Goal: Task Accomplishment & Management: Use online tool/utility

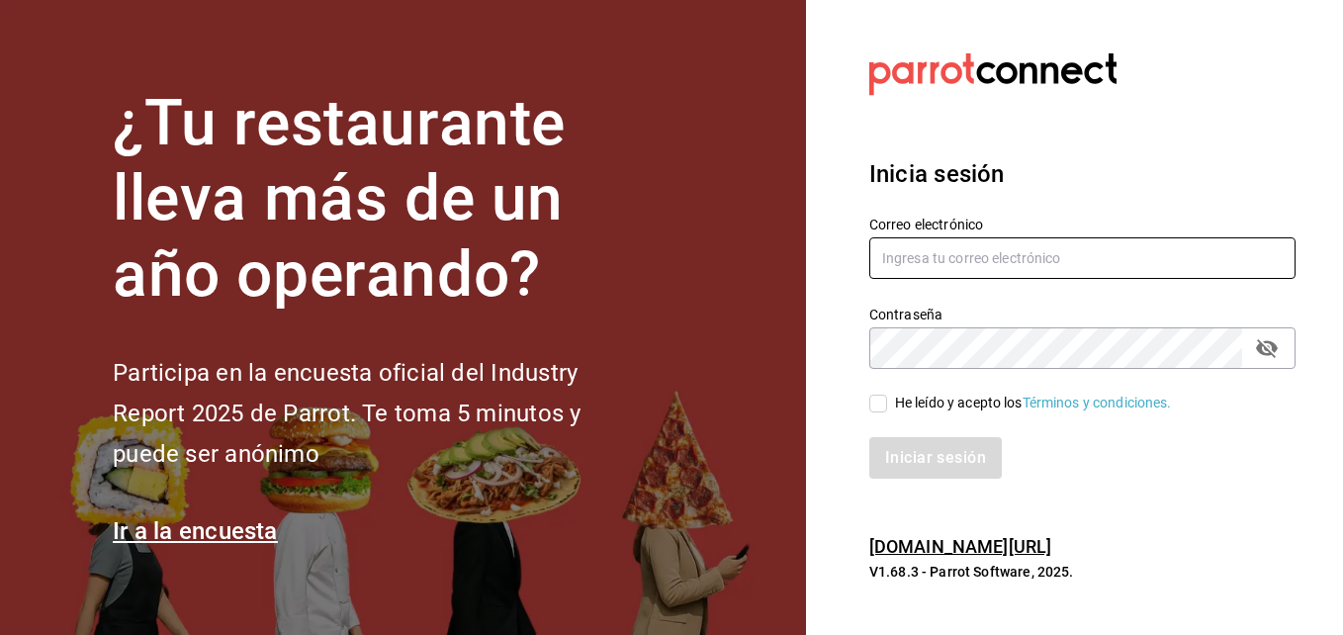
type input "[EMAIL_ADDRESS][DOMAIN_NAME]"
click at [1268, 356] on icon "passwordField" at bounding box center [1267, 348] width 24 height 24
click at [875, 397] on input "He leído y acepto los Términos y condiciones." at bounding box center [878, 404] width 18 height 18
checkbox input "true"
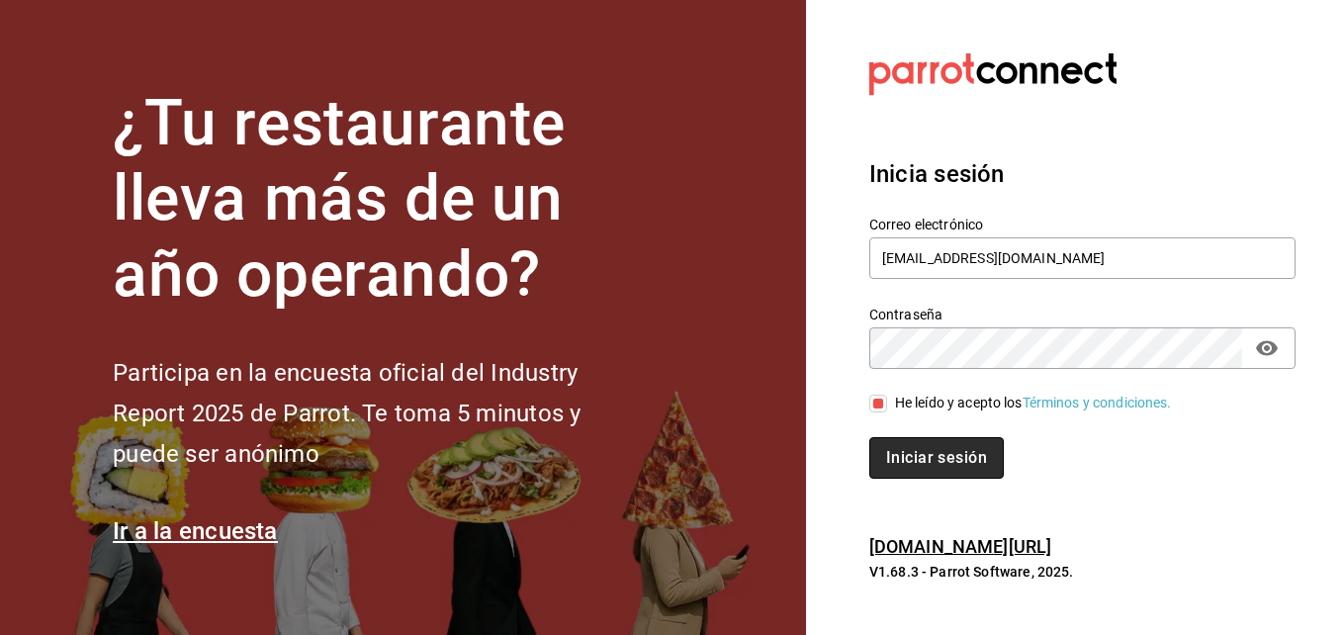
click at [898, 458] on button "Iniciar sesión" at bounding box center [936, 458] width 135 height 42
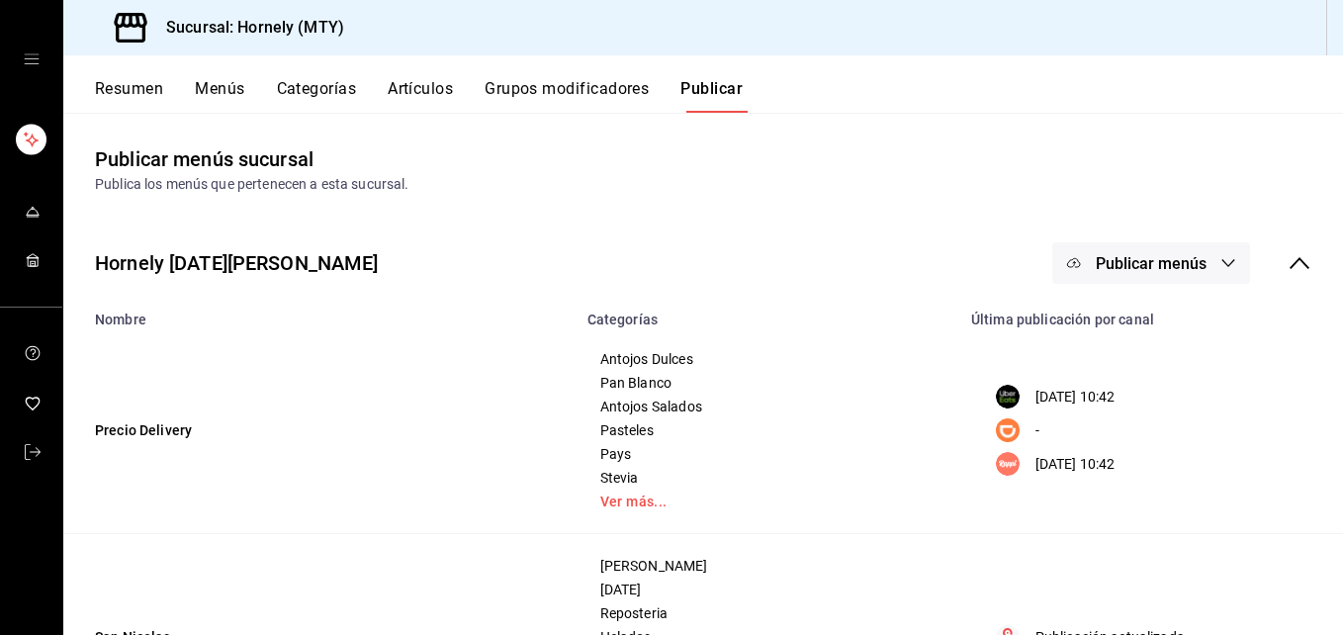
click at [131, 77] on div "Resumen Menús Categorías Artículos Grupos modificadores Publicar" at bounding box center [703, 83] width 1280 height 57
click at [132, 90] on button "Resumen" at bounding box center [129, 96] width 68 height 34
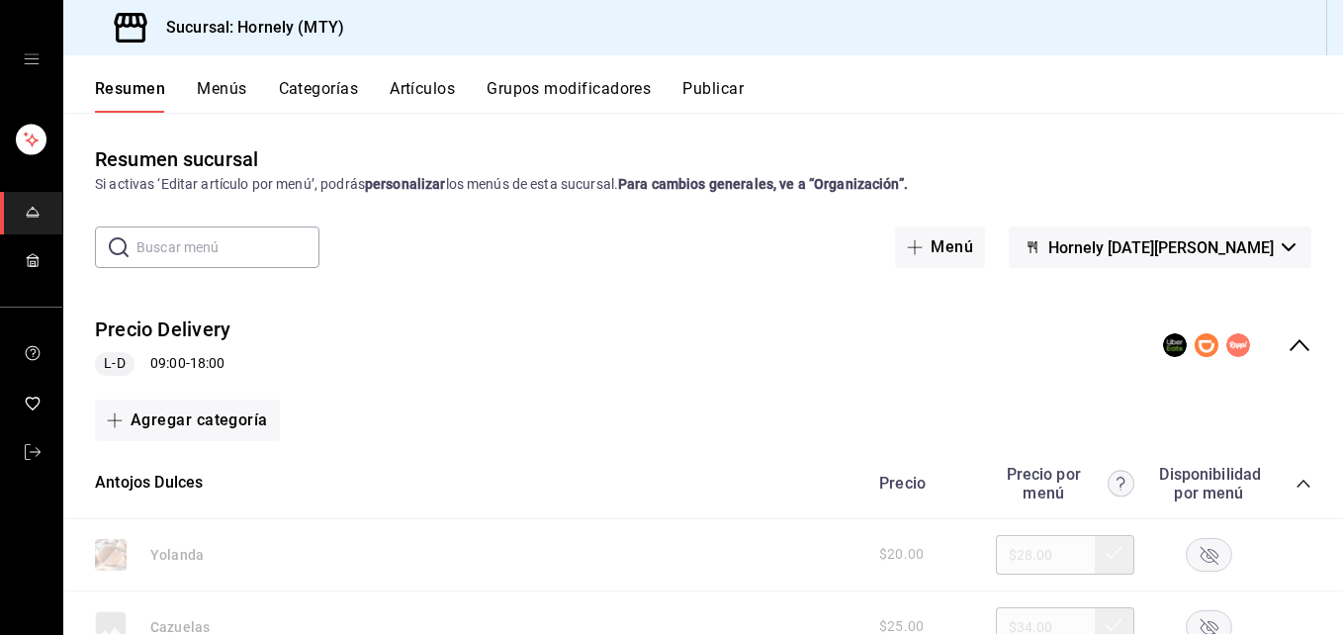
scroll to position [297, 0]
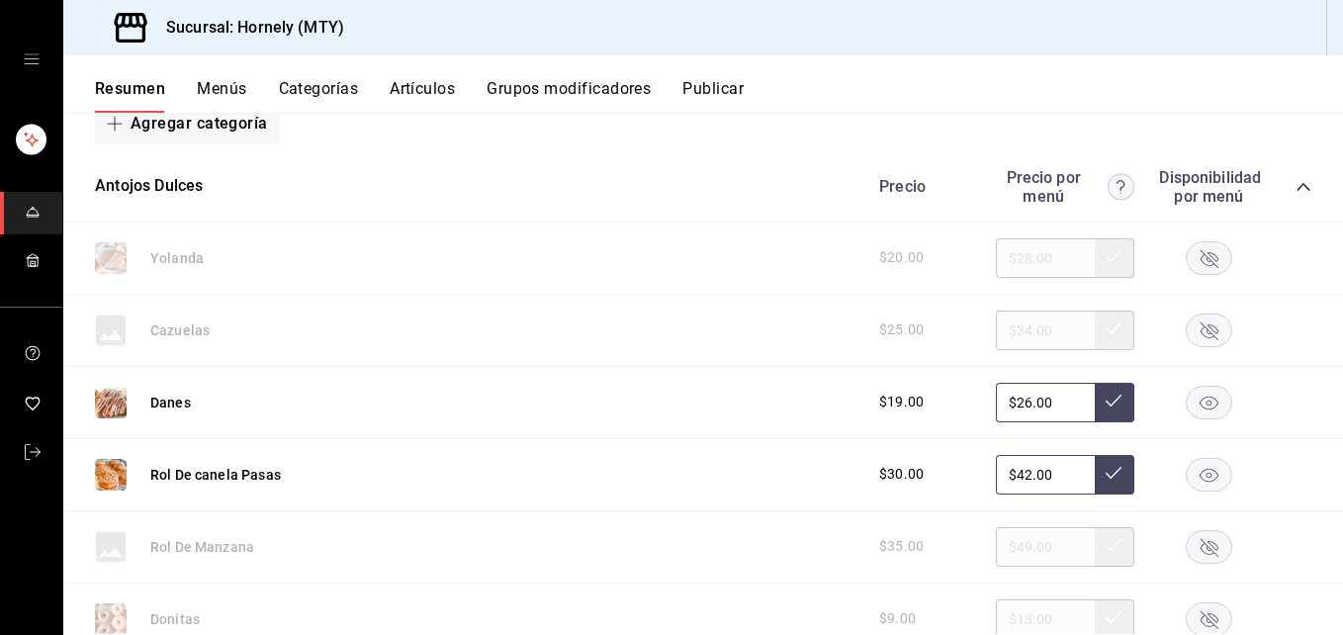
click at [1189, 400] on rect "button" at bounding box center [1209, 402] width 45 height 33
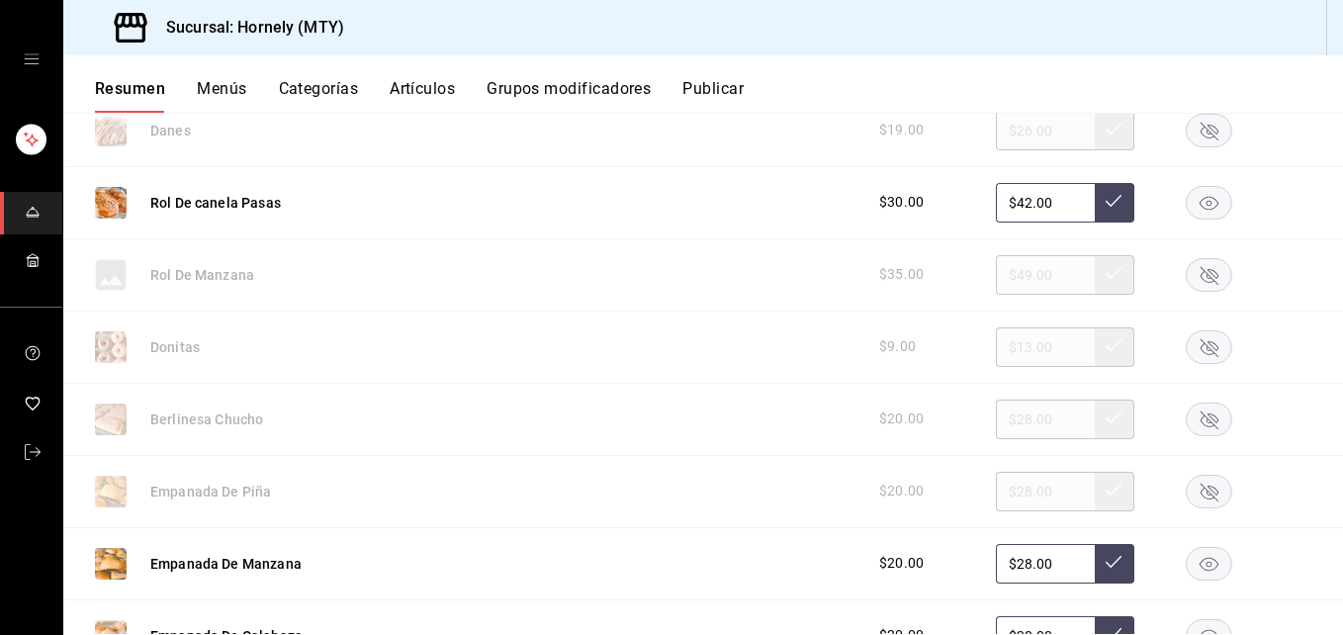
scroll to position [593, 0]
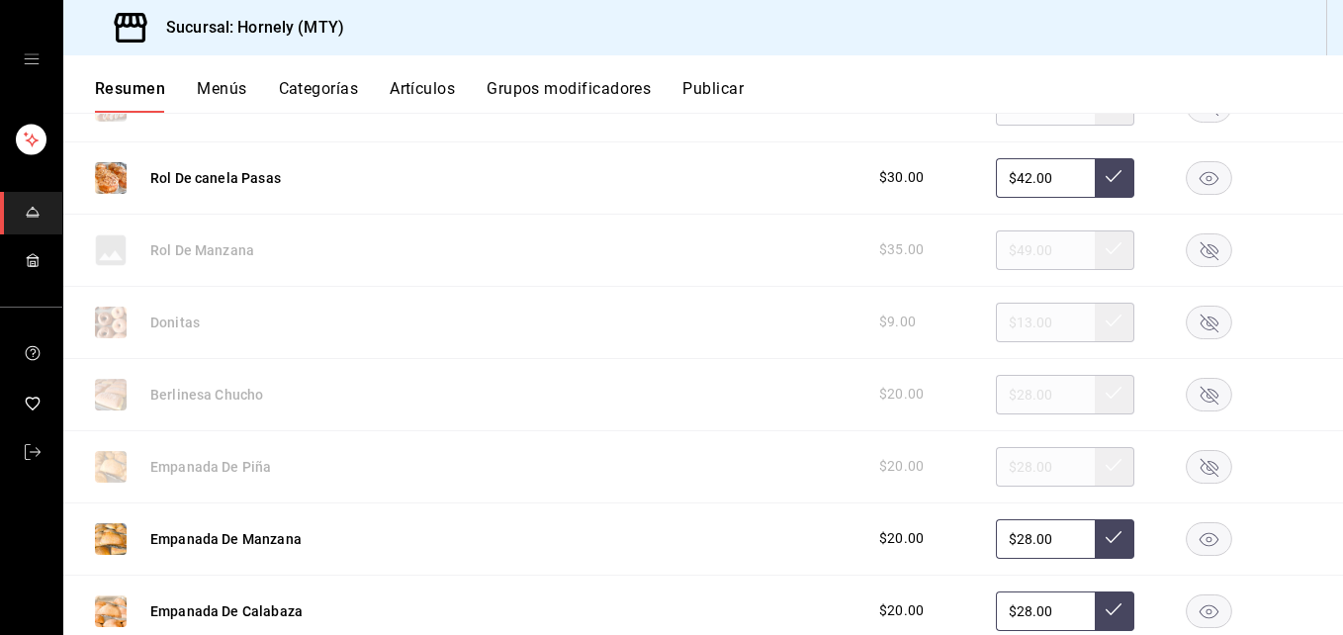
click at [1203, 249] on icon "button" at bounding box center [1209, 250] width 46 height 34
click at [1187, 385] on rect "button" at bounding box center [1209, 394] width 45 height 33
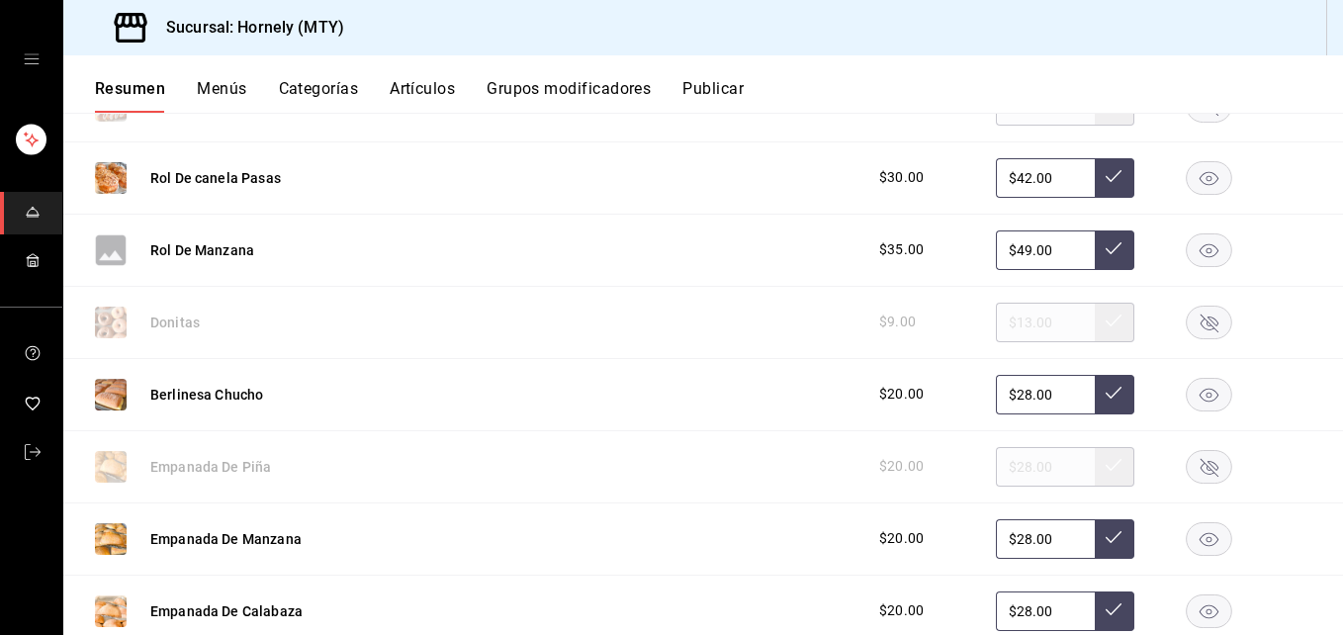
click at [1198, 460] on rect "button" at bounding box center [1209, 466] width 45 height 33
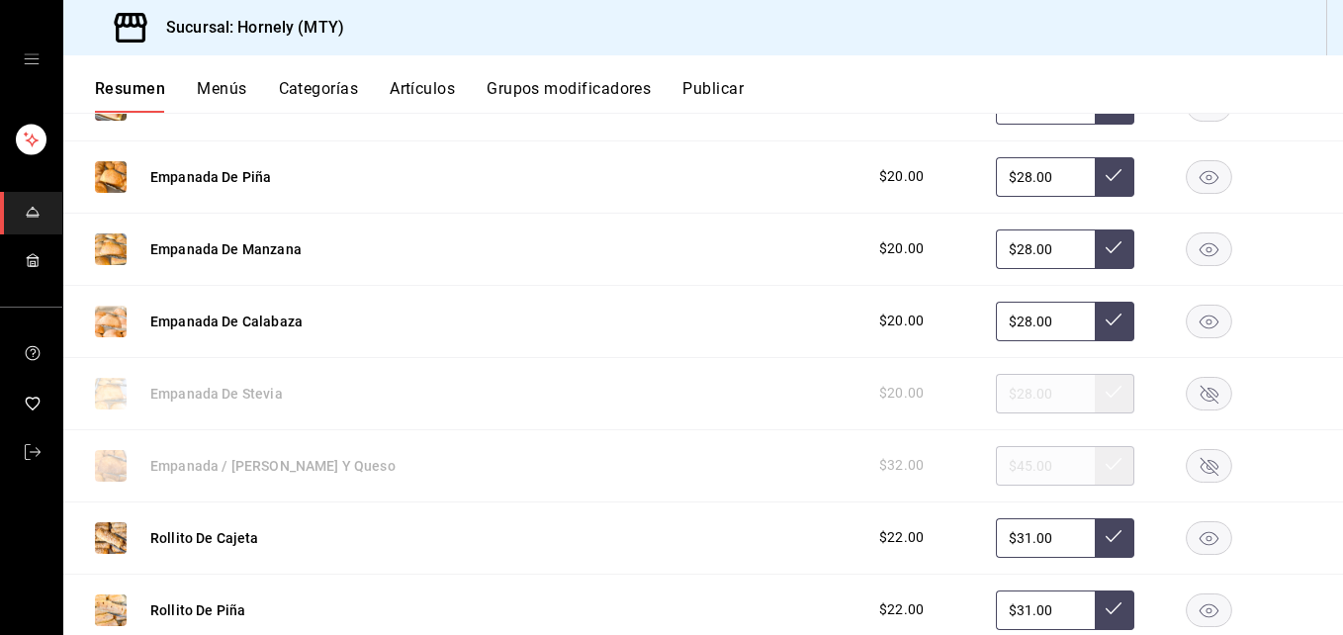
scroll to position [890, 0]
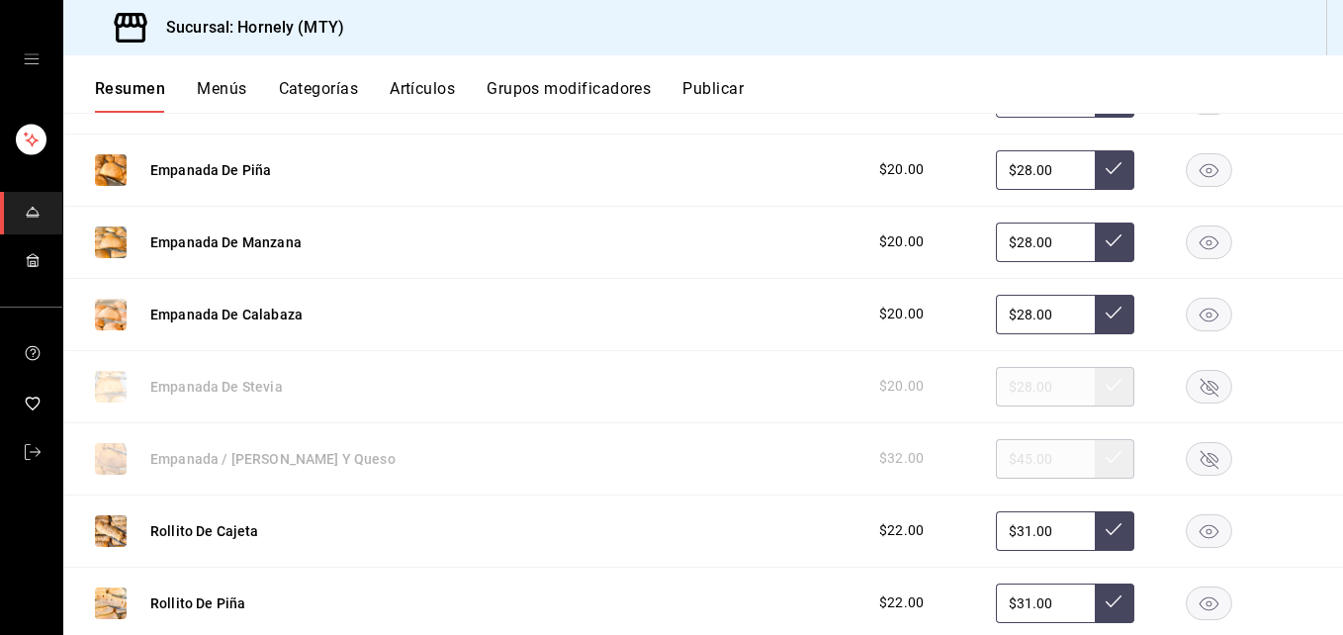
click at [1201, 460] on icon "button" at bounding box center [1210, 459] width 18 height 18
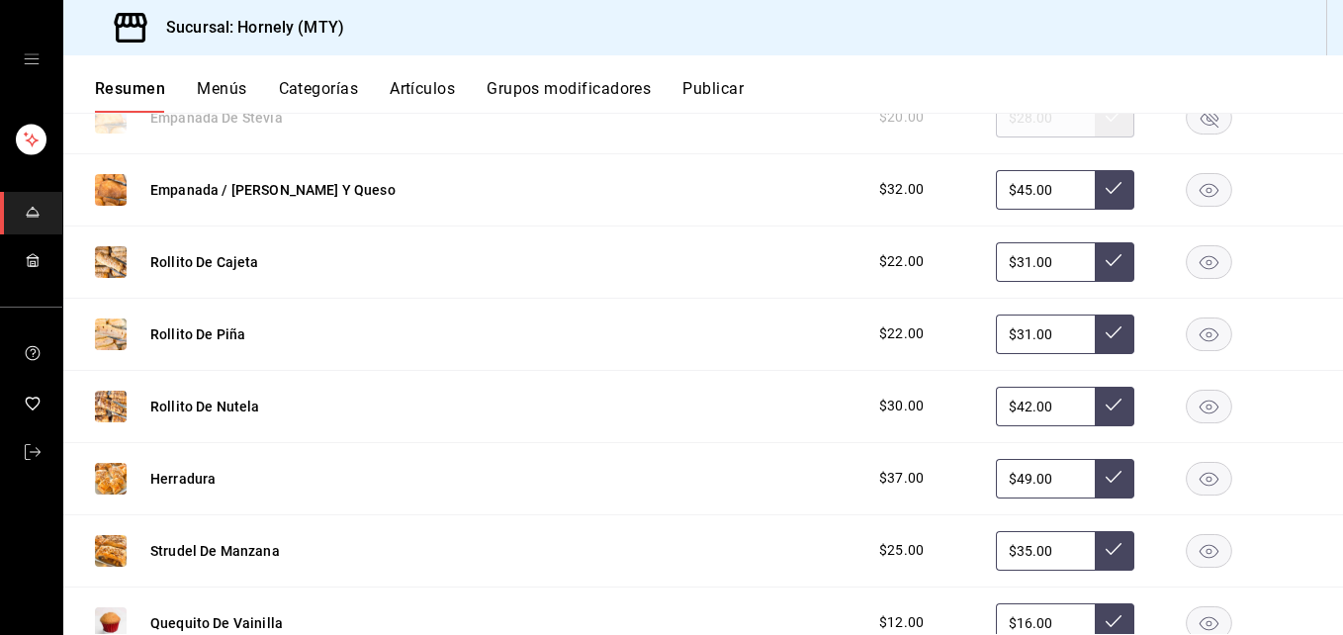
scroll to position [1187, 0]
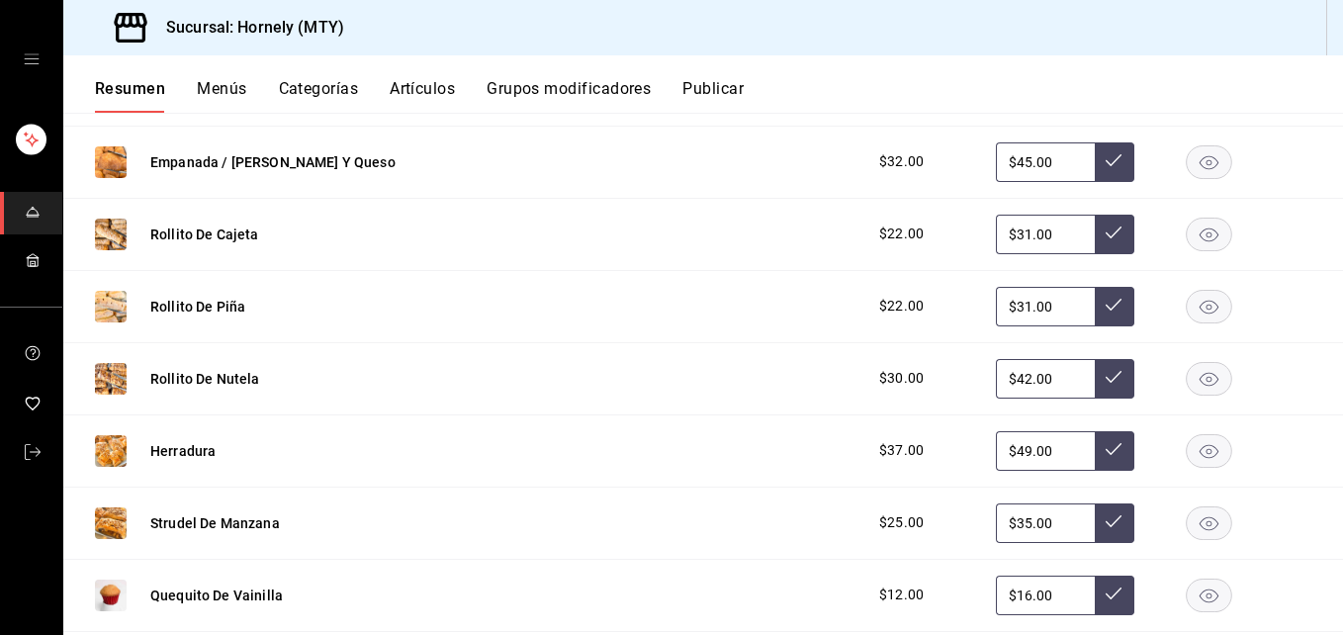
click at [1200, 519] on icon "button" at bounding box center [1209, 523] width 19 height 14
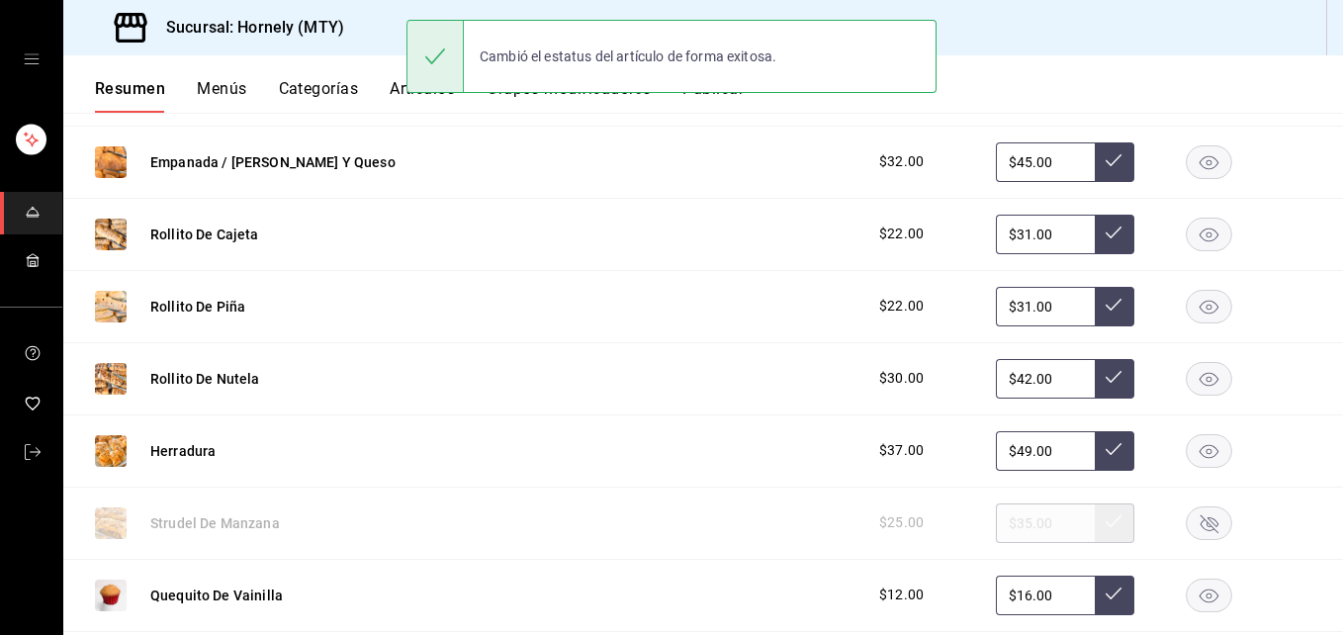
scroll to position [1484, 0]
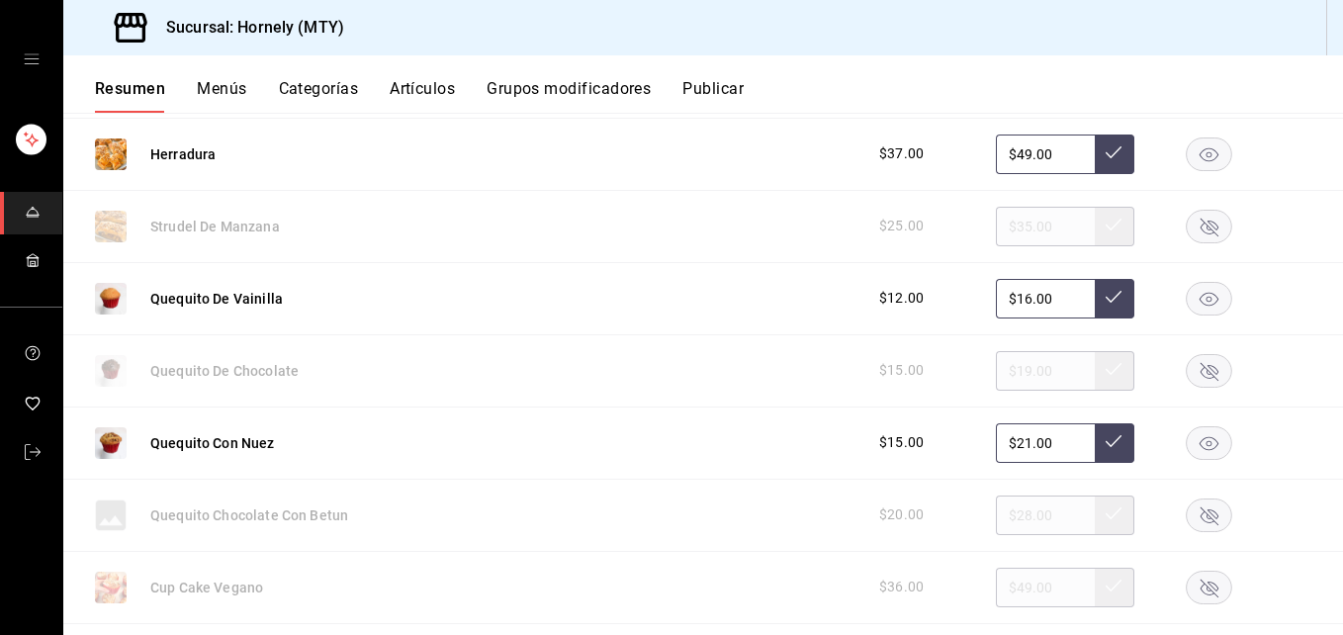
click at [1187, 356] on rect "button" at bounding box center [1209, 370] width 45 height 33
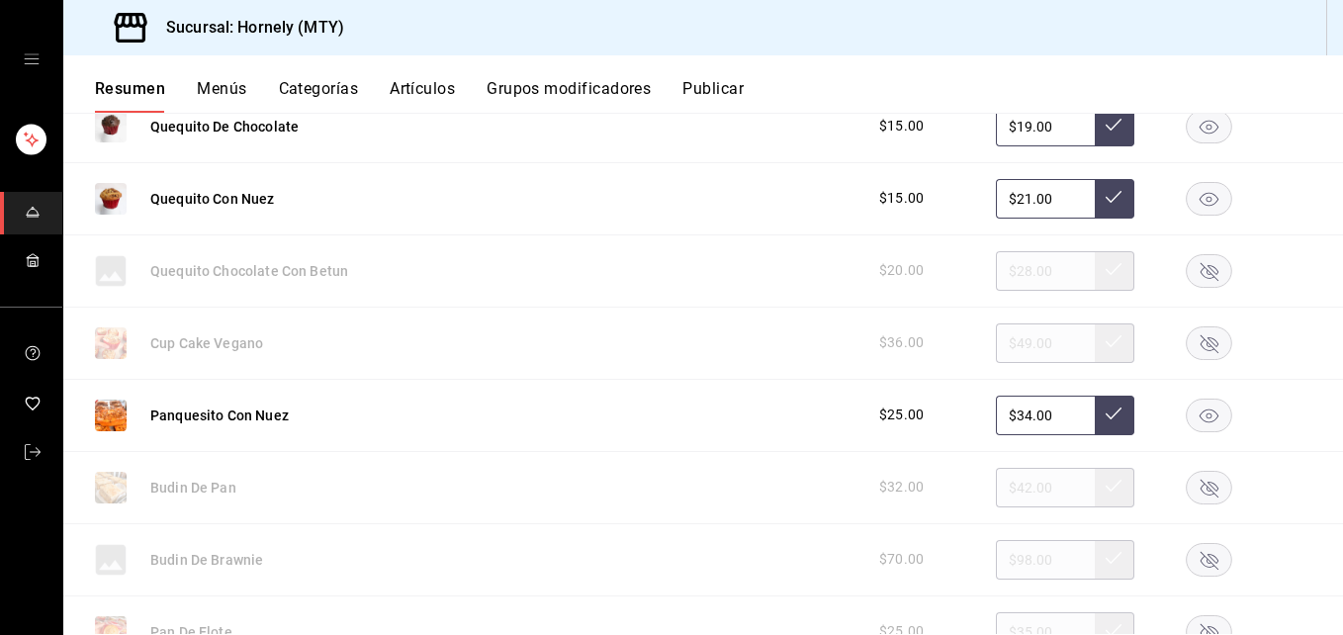
scroll to position [1780, 0]
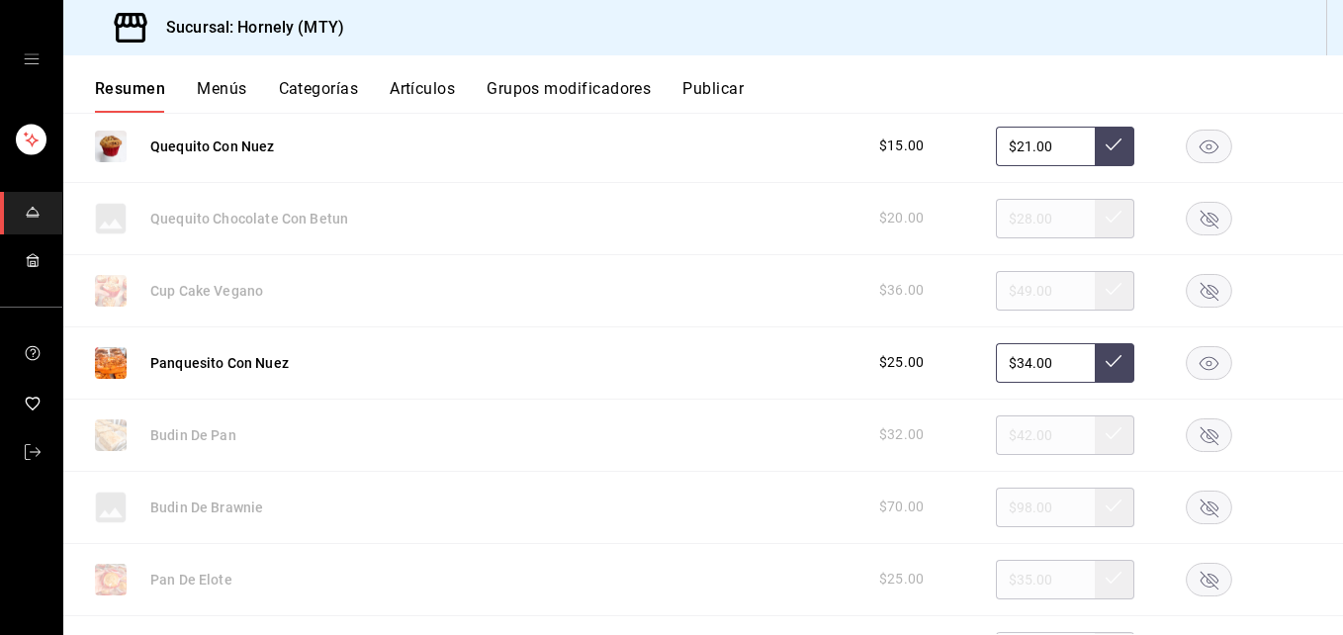
click at [1201, 436] on icon "button" at bounding box center [1210, 435] width 18 height 18
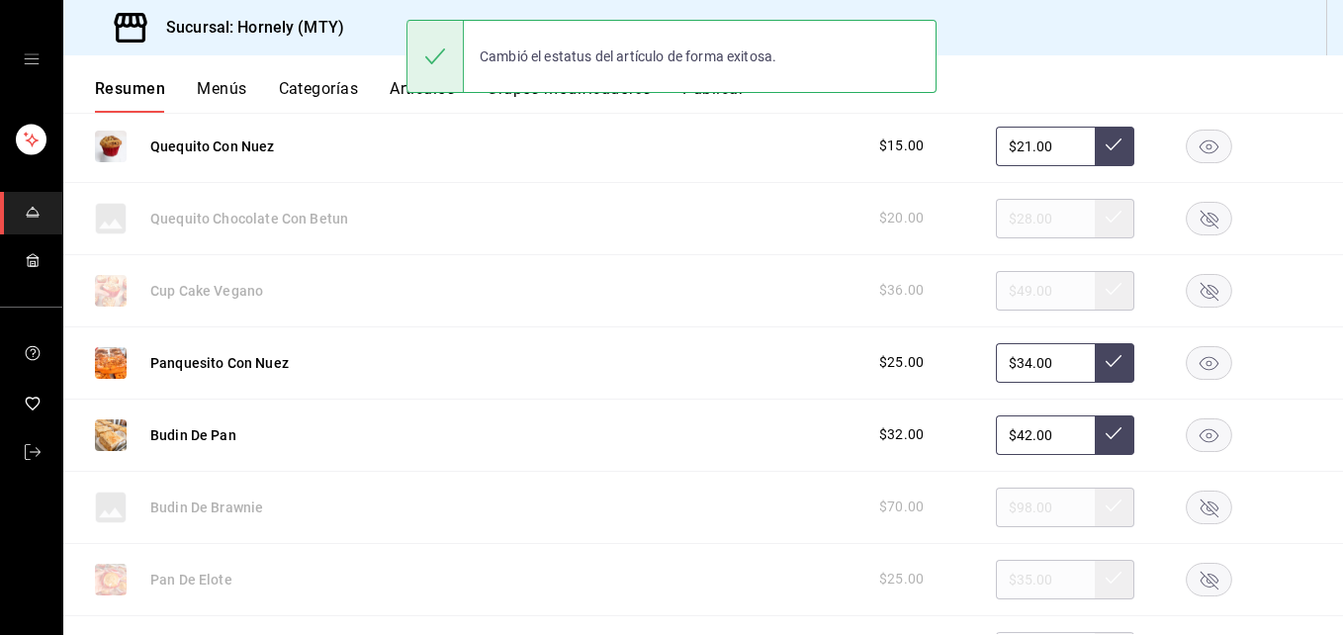
scroll to position [2077, 0]
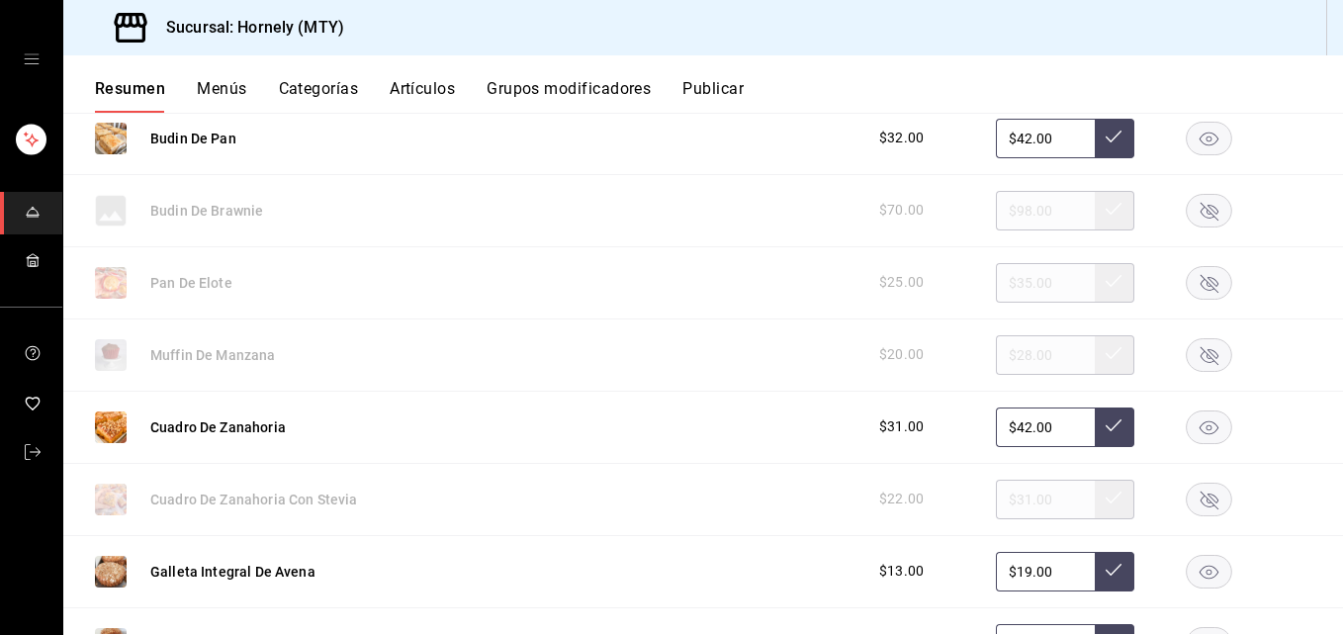
click at [1197, 276] on rect "button" at bounding box center [1209, 282] width 45 height 33
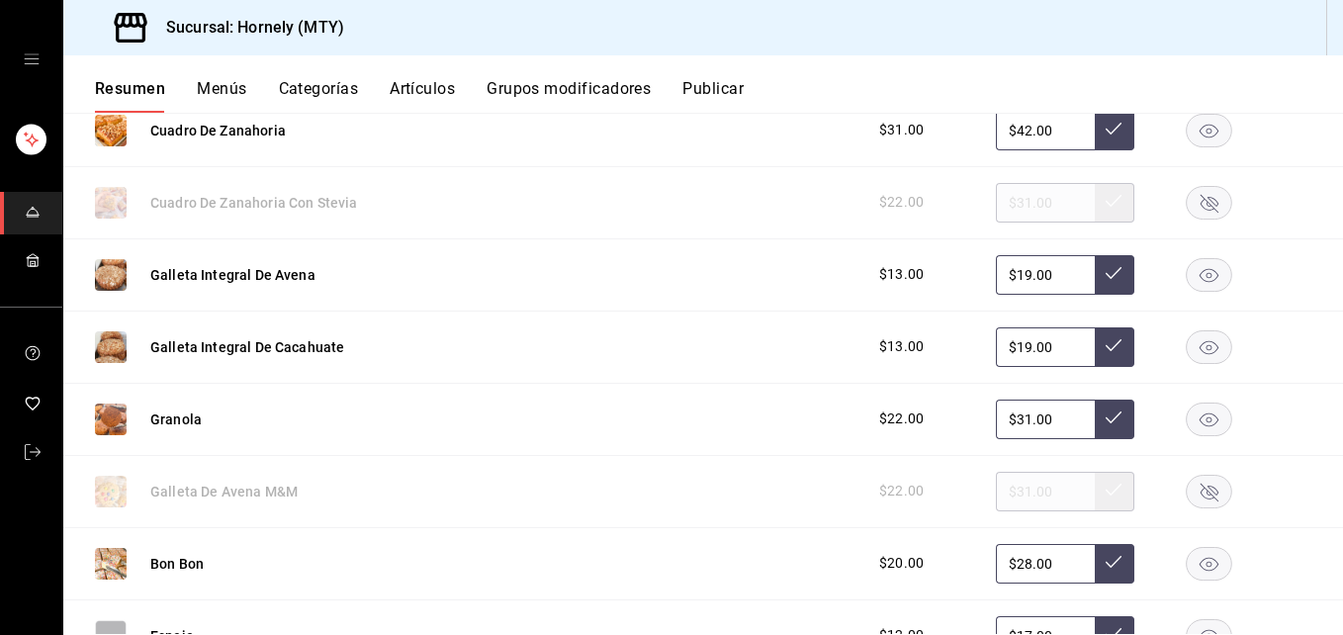
click at [1193, 346] on rect "button" at bounding box center [1209, 346] width 45 height 33
